Goal: Find specific page/section: Find specific page/section

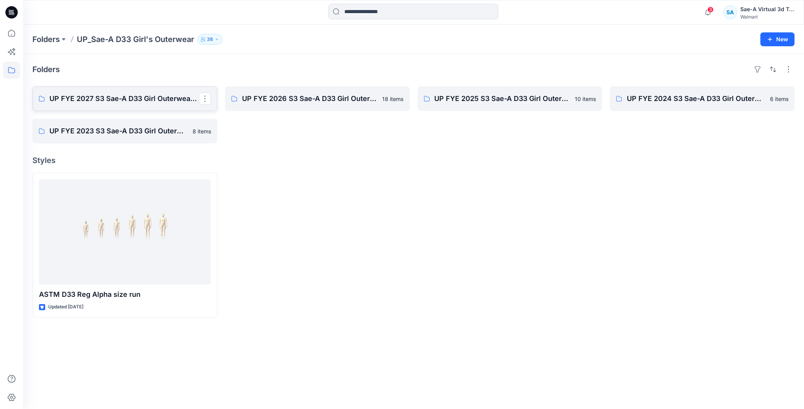
click at [124, 99] on p "UP FYE 2027 S3 Sae-A D33 Girl Outerwear - OZARK TRAIL" at bounding box center [123, 98] width 149 height 11
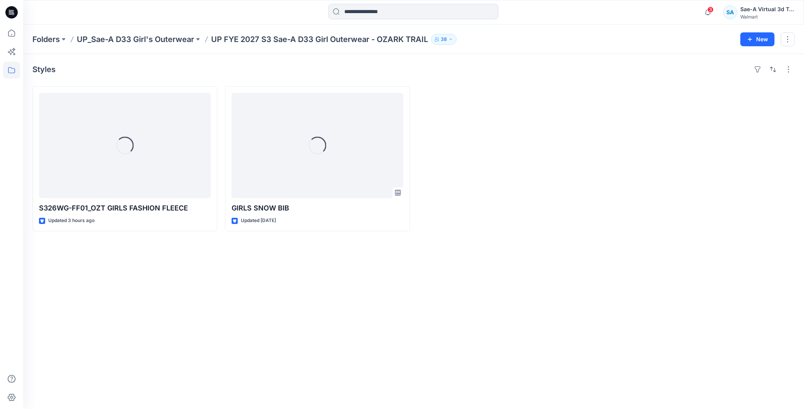
click at [384, 302] on div "Styles Loading... S326WG-FF01_OZT GIRLS FASHION FLEECE Updated 3 hours ago Load…" at bounding box center [413, 231] width 781 height 355
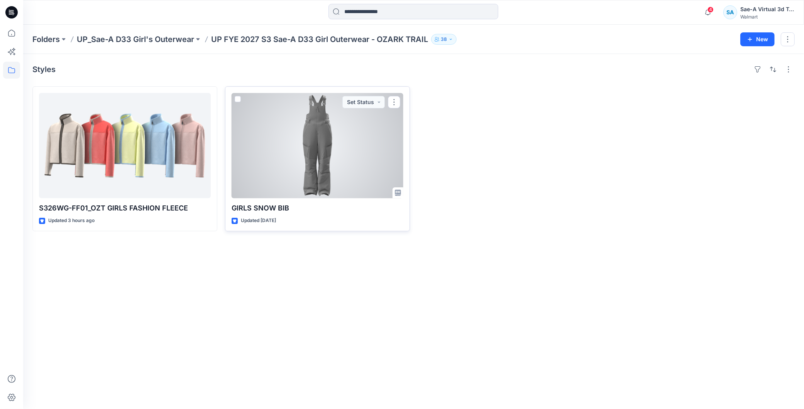
click at [327, 125] on div at bounding box center [318, 145] width 172 height 105
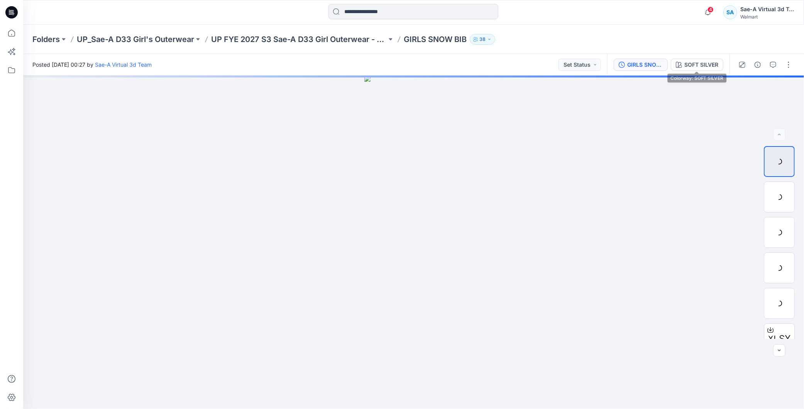
click at [642, 61] on div "GIRLS SNOW BIB_SOFT SILVER" at bounding box center [644, 65] width 35 height 8
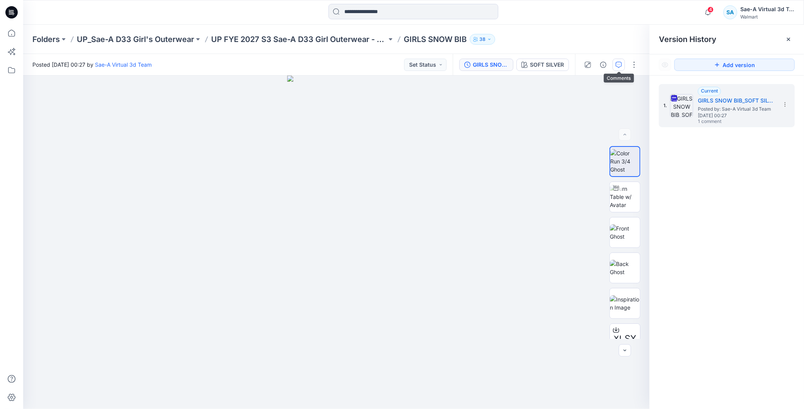
click at [615, 64] on icon "button" at bounding box center [618, 65] width 6 height 6
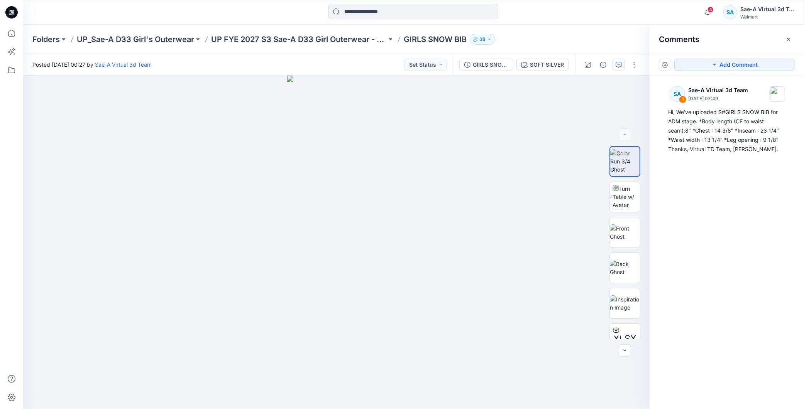
drag, startPoint x: 757, startPoint y: 213, endPoint x: 732, endPoint y: 211, distance: 25.2
click at [757, 214] on div "SA 1 Sae-A Virtual 3d Team [DATE] 07:49 Hi, We've uploaded S#GIRLS SNOW BIB for…" at bounding box center [726, 228] width 154 height 305
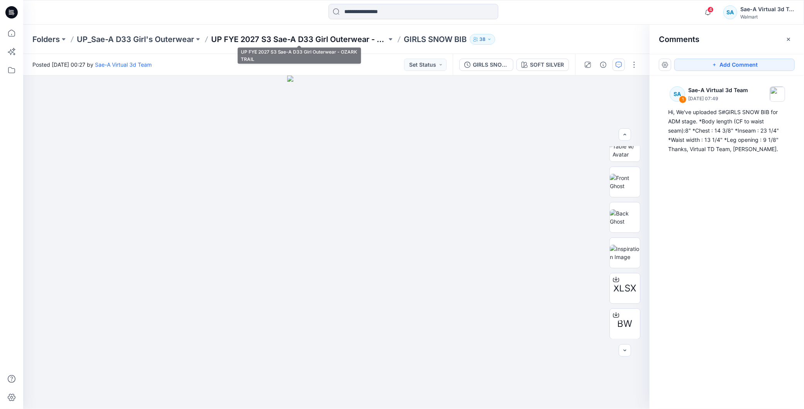
click at [350, 34] on p "UP FYE 2027 S3 Sae-A D33 Girl Outerwear - OZARK TRAIL" at bounding box center [299, 39] width 176 height 11
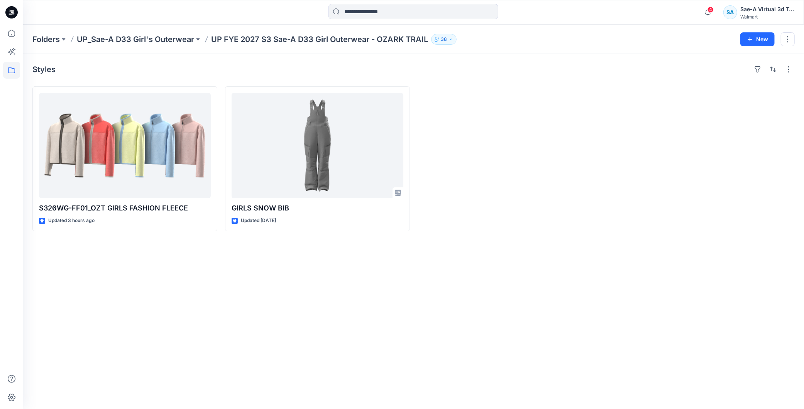
click at [357, 286] on div "Styles S326WG-FF01_OZT GIRLS FASHION FLEECE Updated 3 hours ago GIRLS SNOW BIB …" at bounding box center [413, 231] width 781 height 355
click at [252, 294] on div "Styles S326WG-FF01_OZT GIRLS FASHION FLEECE Updated 3 hours ago GIRLS SNOW BIB …" at bounding box center [413, 231] width 781 height 355
